Goal: Information Seeking & Learning: Learn about a topic

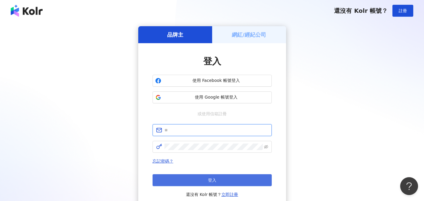
type input "**********"
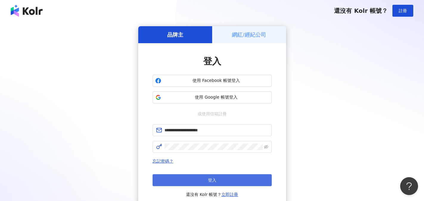
click at [194, 182] on button "登入" at bounding box center [212, 180] width 119 height 12
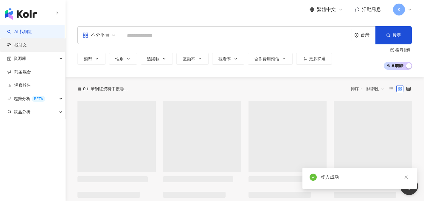
click at [24, 48] on link "找貼文" at bounding box center [17, 45] width 20 height 6
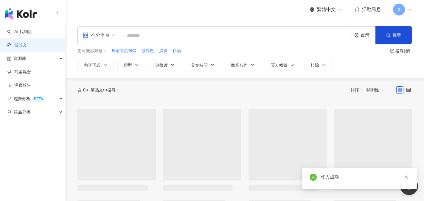
click at [146, 33] on input "search" at bounding box center [237, 35] width 226 height 13
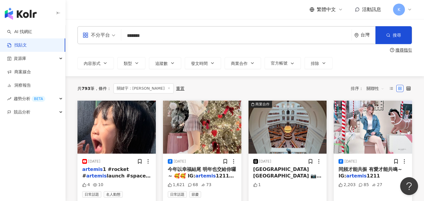
click at [149, 38] on input "*******" at bounding box center [237, 35] width 226 height 13
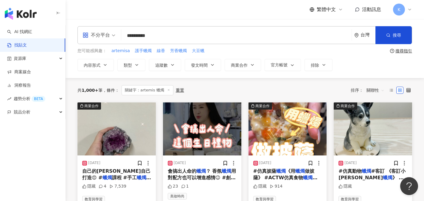
drag, startPoint x: 144, startPoint y: 36, endPoint x: 162, endPoint y: 38, distance: 18.0
click at [162, 38] on input "**********" at bounding box center [237, 35] width 226 height 13
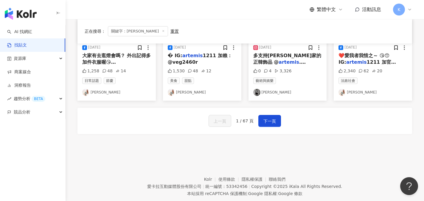
scroll to position [358, 0]
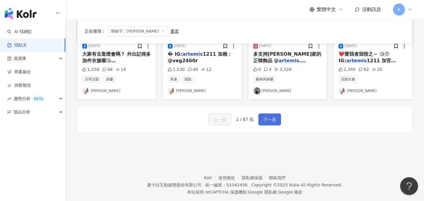
click at [271, 121] on span "下一頁" at bounding box center [270, 119] width 13 height 7
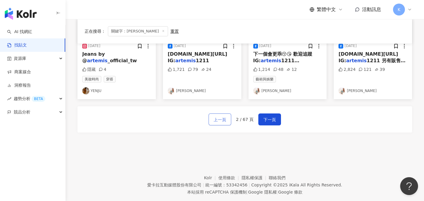
click at [219, 122] on span "上一頁" at bounding box center [220, 119] width 13 height 7
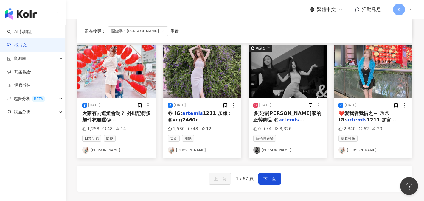
scroll to position [298, 0]
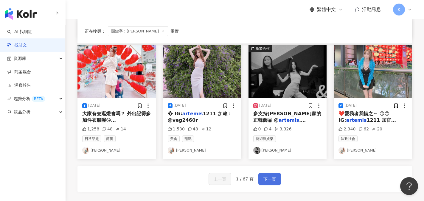
click at [273, 183] on span "下一頁" at bounding box center [270, 179] width 13 height 7
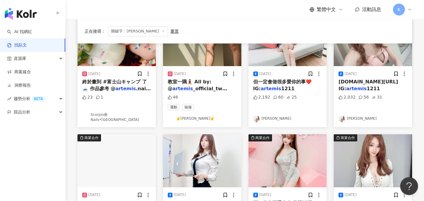
scroll to position [358, 0]
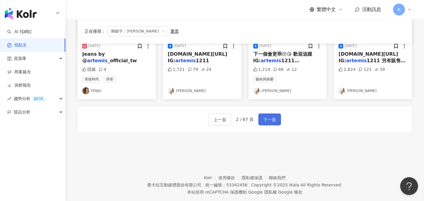
click at [273, 124] on button "下一頁" at bounding box center [270, 120] width 23 height 12
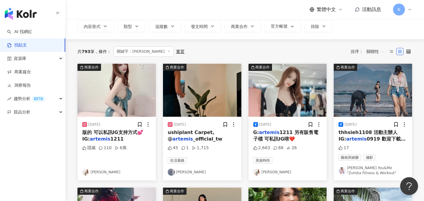
scroll to position [0, 0]
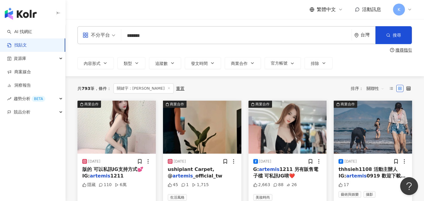
drag, startPoint x: 137, startPoint y: 36, endPoint x: 95, endPoint y: 32, distance: 42.5
click at [95, 32] on div "不分平台 artemis ******* 台灣 搜尋 searchOperator 插入語法 完全符合 "" 聯集 OR 交集 AND 排除 - 群組 {}" at bounding box center [245, 35] width 335 height 18
type input "*"
type input "****"
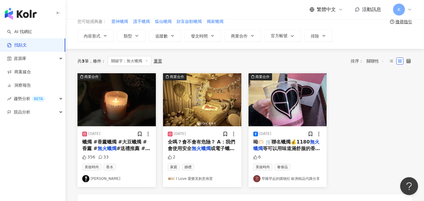
scroll to position [30, 0]
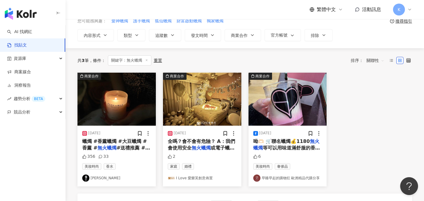
click at [216, 147] on span "或電子蠟燭來營造氛圍，視場地情況" at bounding box center [201, 151] width 67 height 12
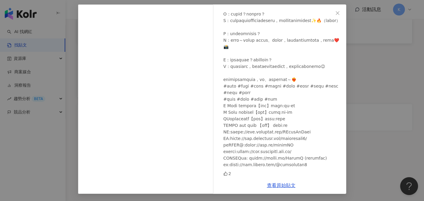
scroll to position [61, 0]
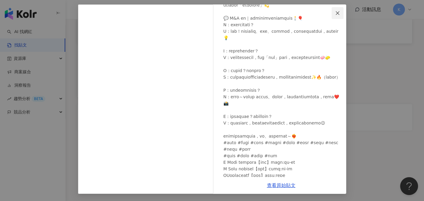
click at [332, 12] on span "Close" at bounding box center [338, 13] width 12 height 5
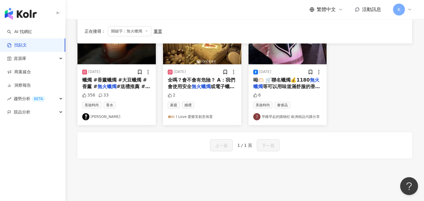
scroll to position [60, 0]
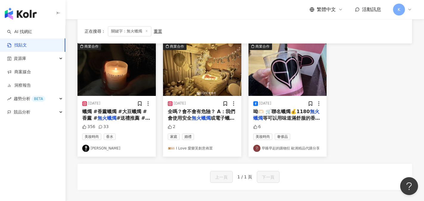
click at [109, 114] on span "蠟燭 #香薰蠟燭 #大豆蠟燭 #香薰 #" at bounding box center [114, 115] width 65 height 12
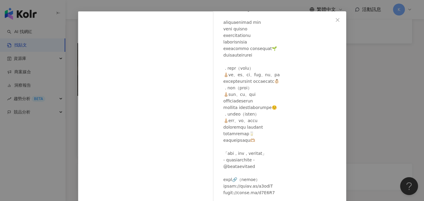
scroll to position [66, 0]
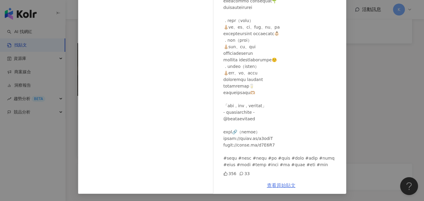
click at [279, 187] on link "查看原始貼文" at bounding box center [281, 186] width 29 height 6
